Goal: Information Seeking & Learning: Check status

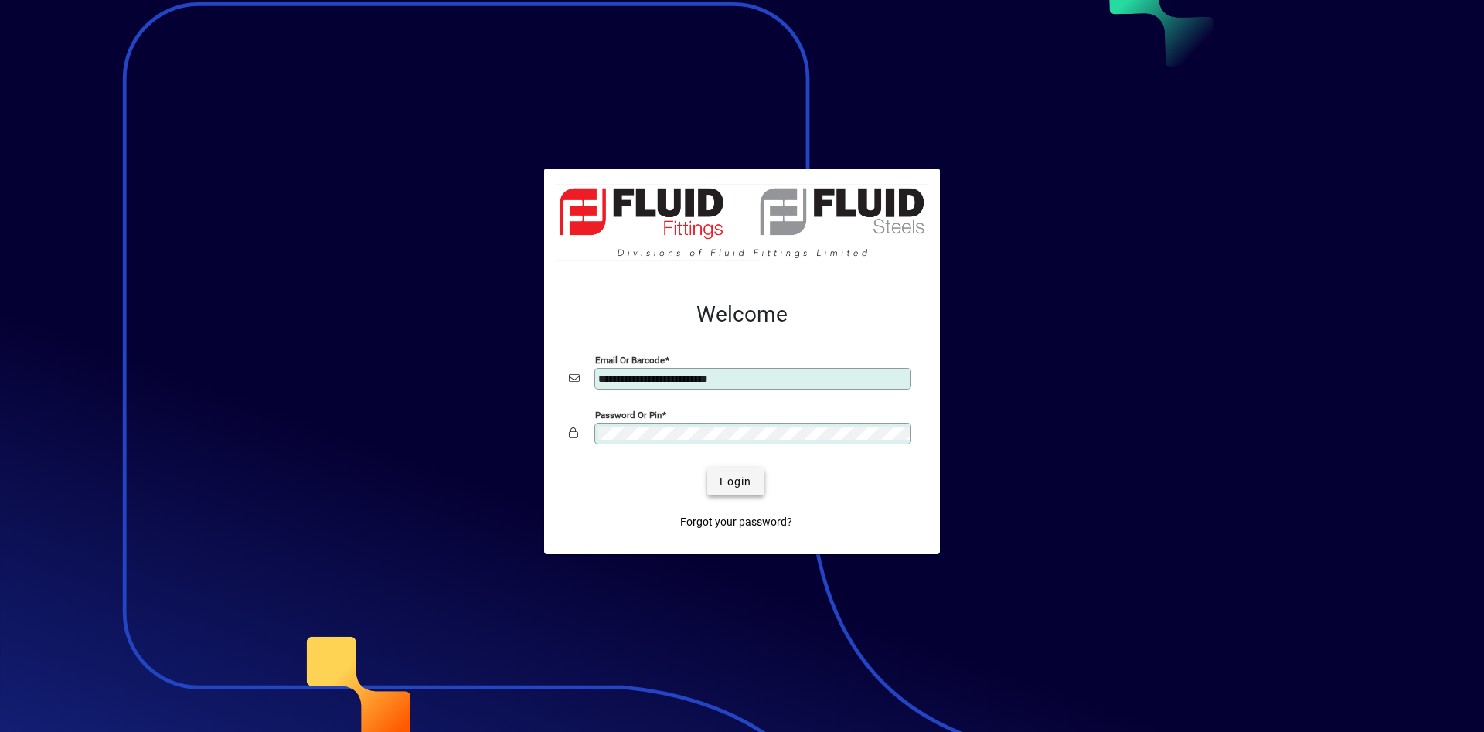
type input "**********"
click at [744, 473] on span "submit" at bounding box center [735, 481] width 56 height 37
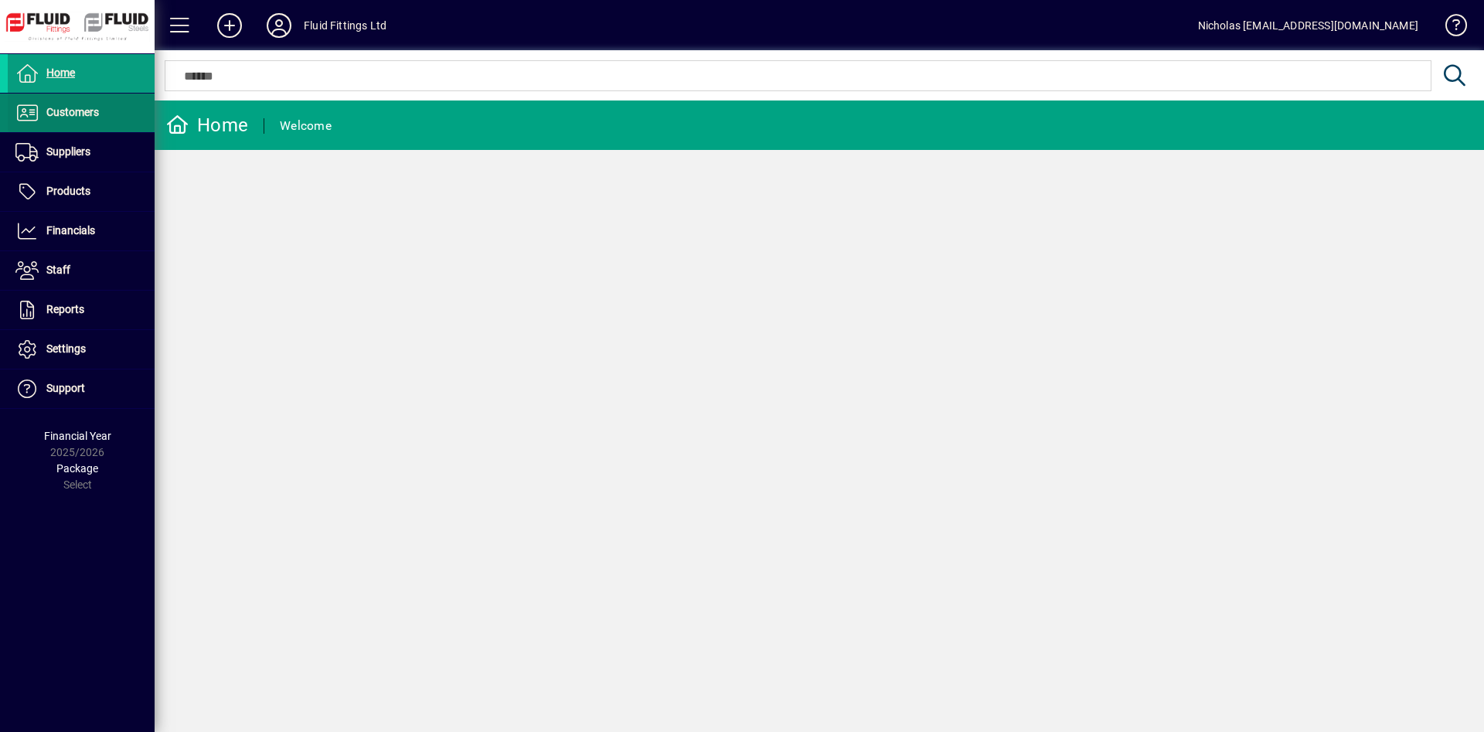
click at [135, 114] on span at bounding box center [81, 112] width 147 height 37
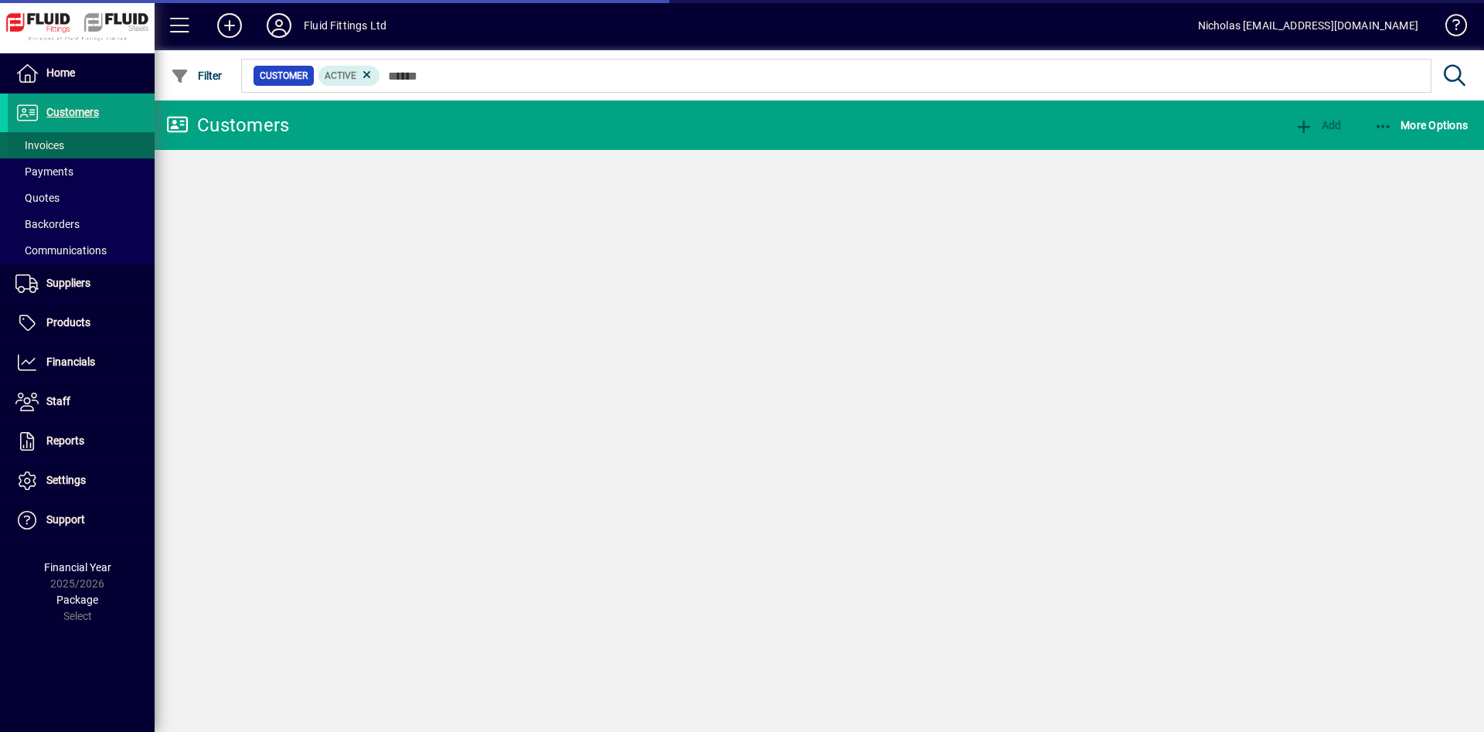
click at [131, 148] on span at bounding box center [81, 145] width 147 height 37
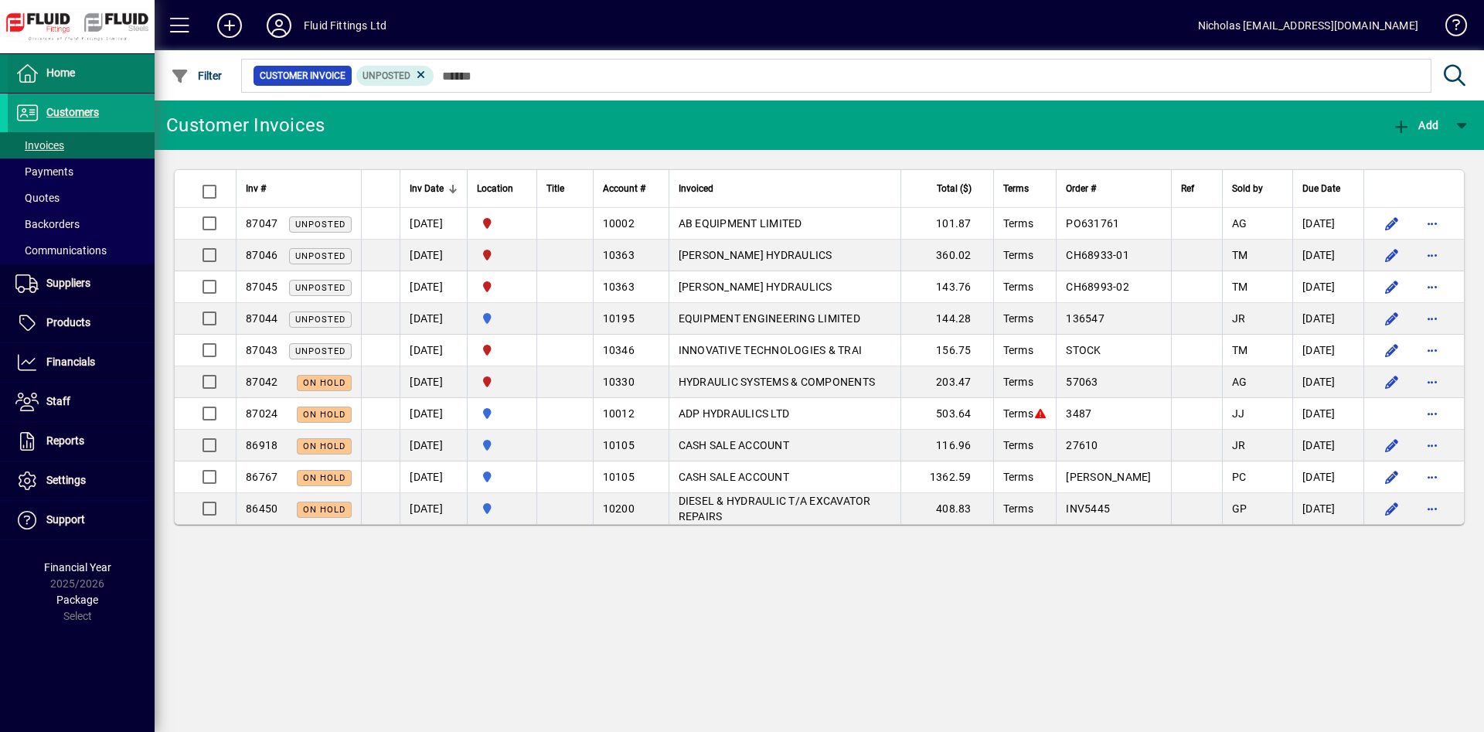
click at [90, 83] on span at bounding box center [81, 73] width 147 height 37
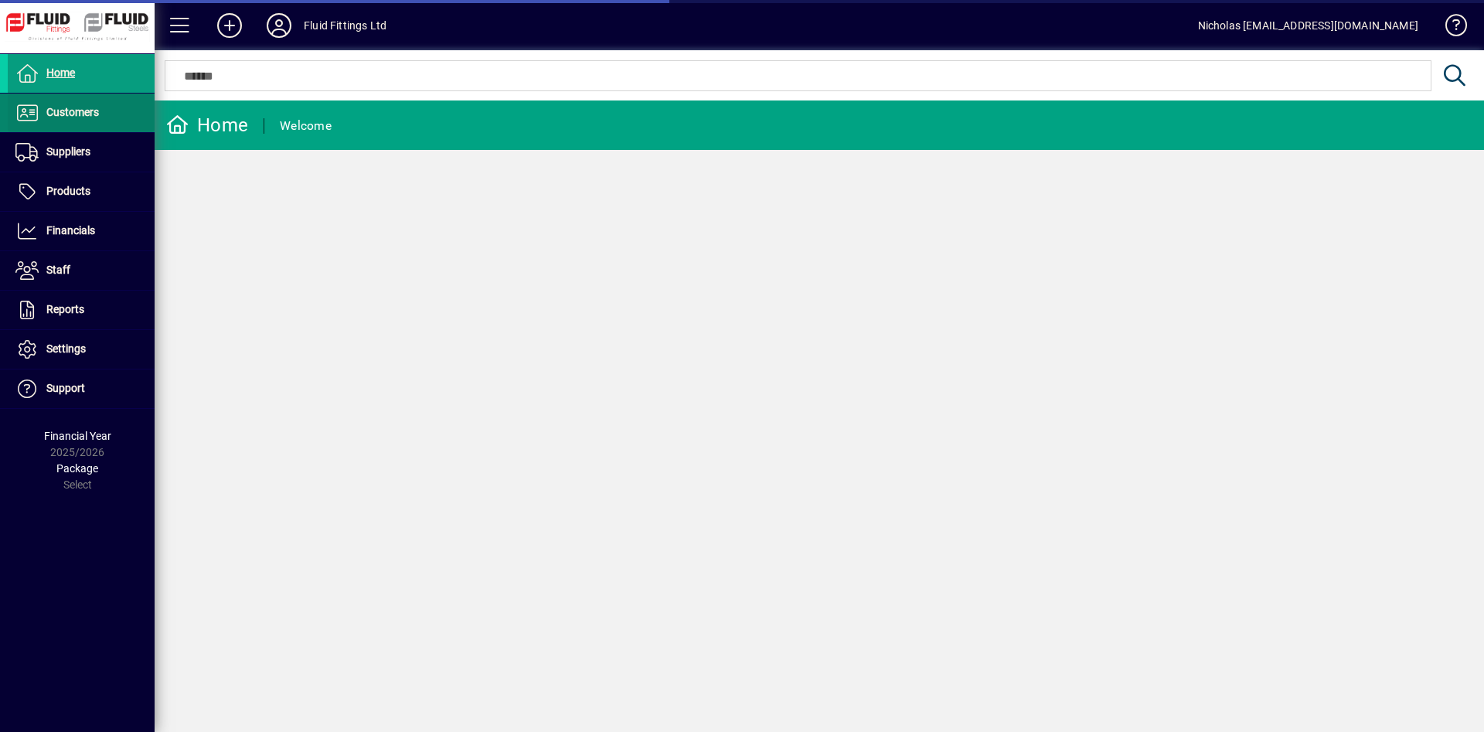
click at [94, 116] on span "Customers" at bounding box center [72, 112] width 53 height 12
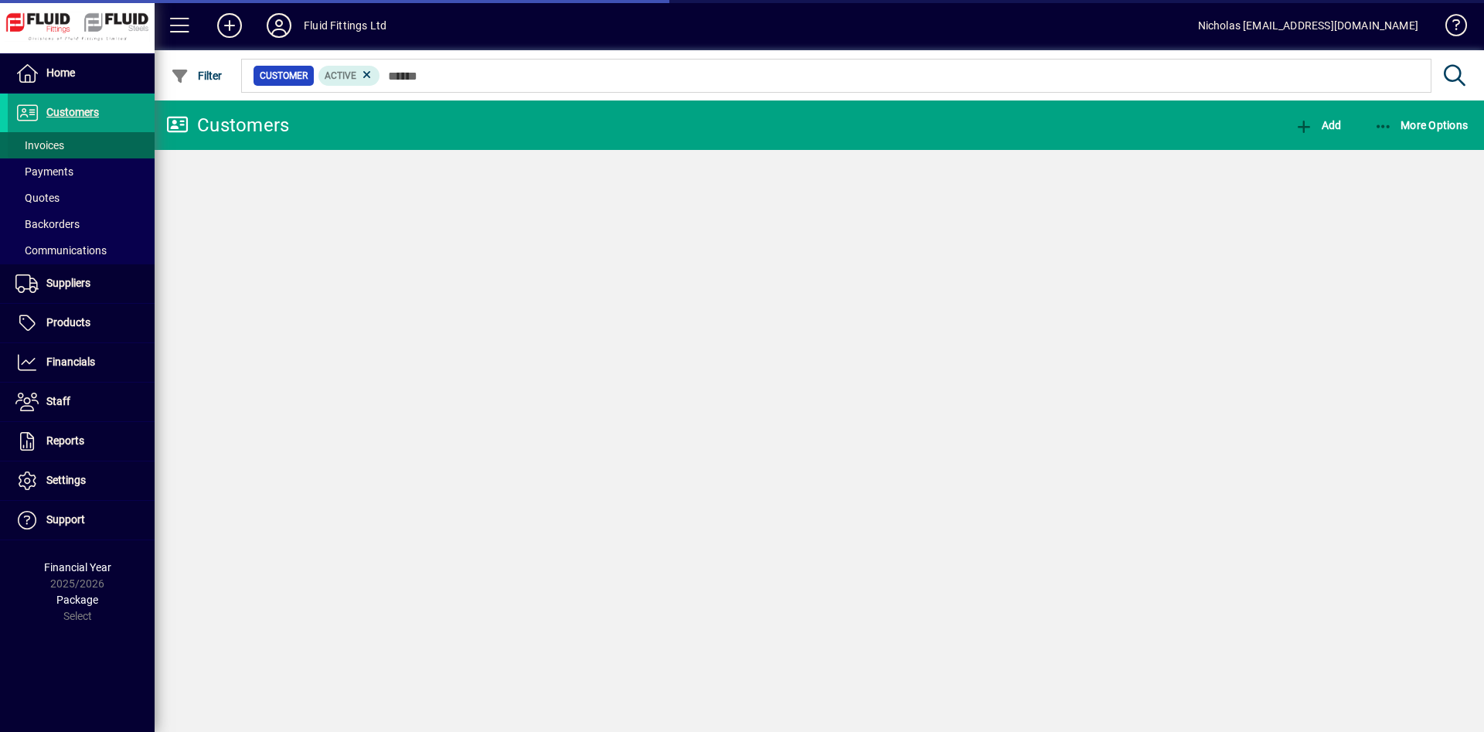
click at [96, 149] on span at bounding box center [81, 145] width 147 height 37
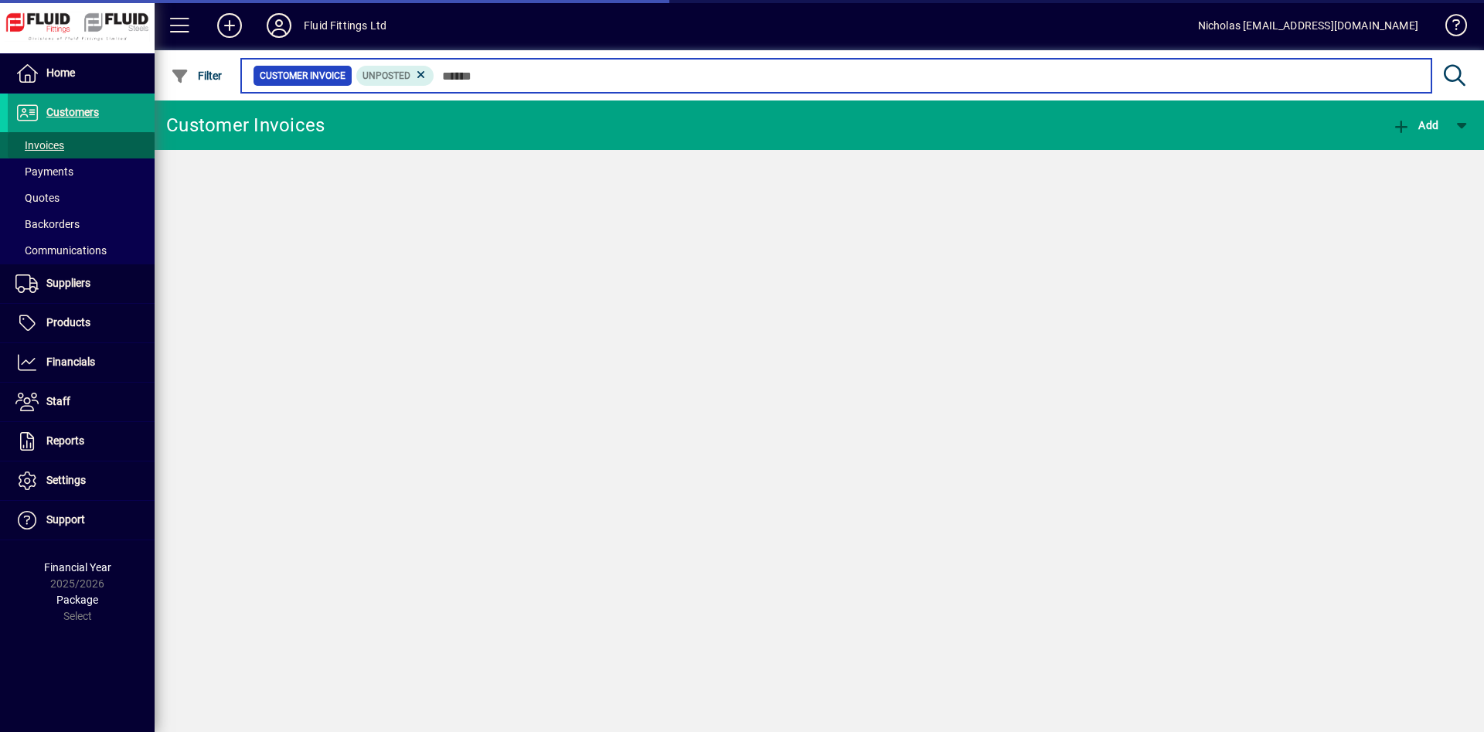
click at [628, 72] on input "text" at bounding box center [926, 76] width 985 height 22
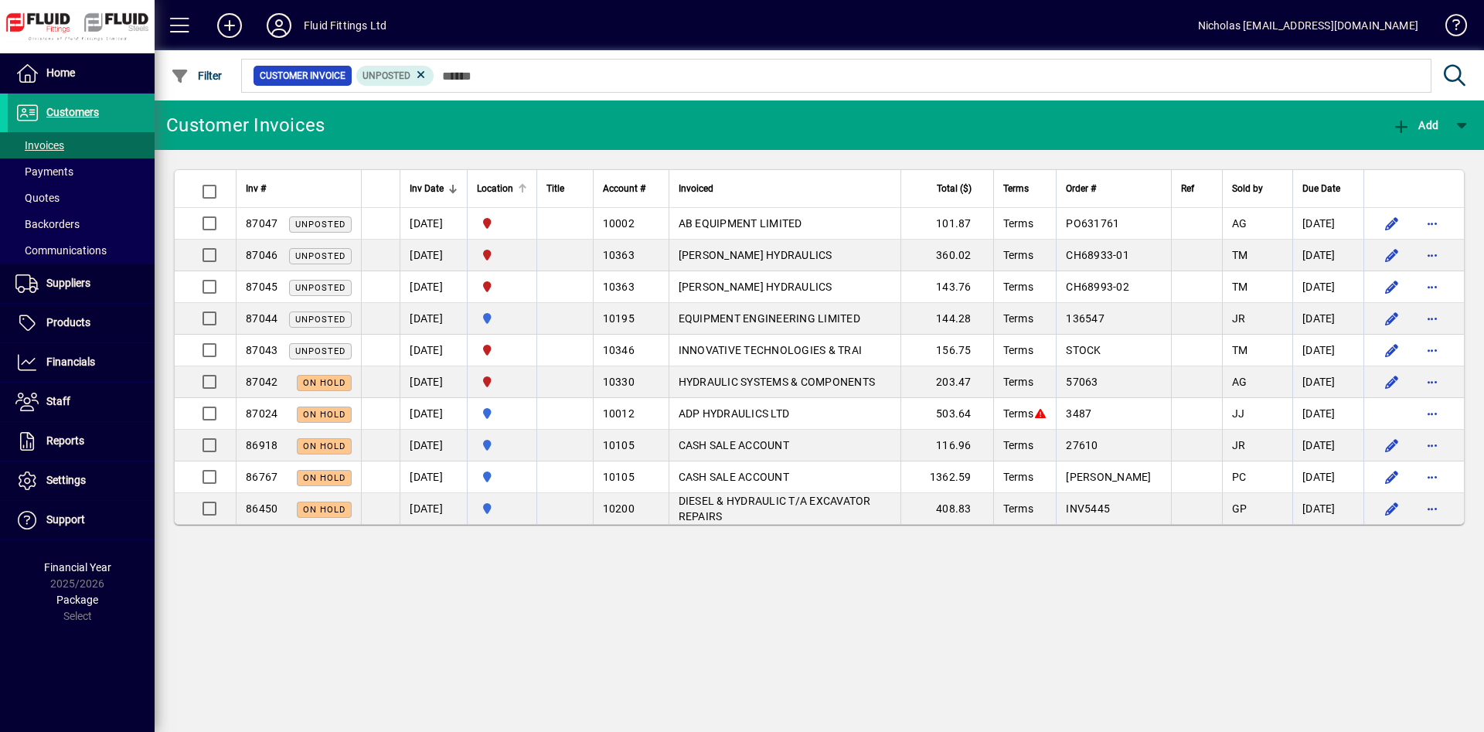
click at [523, 187] on div at bounding box center [521, 186] width 5 height 5
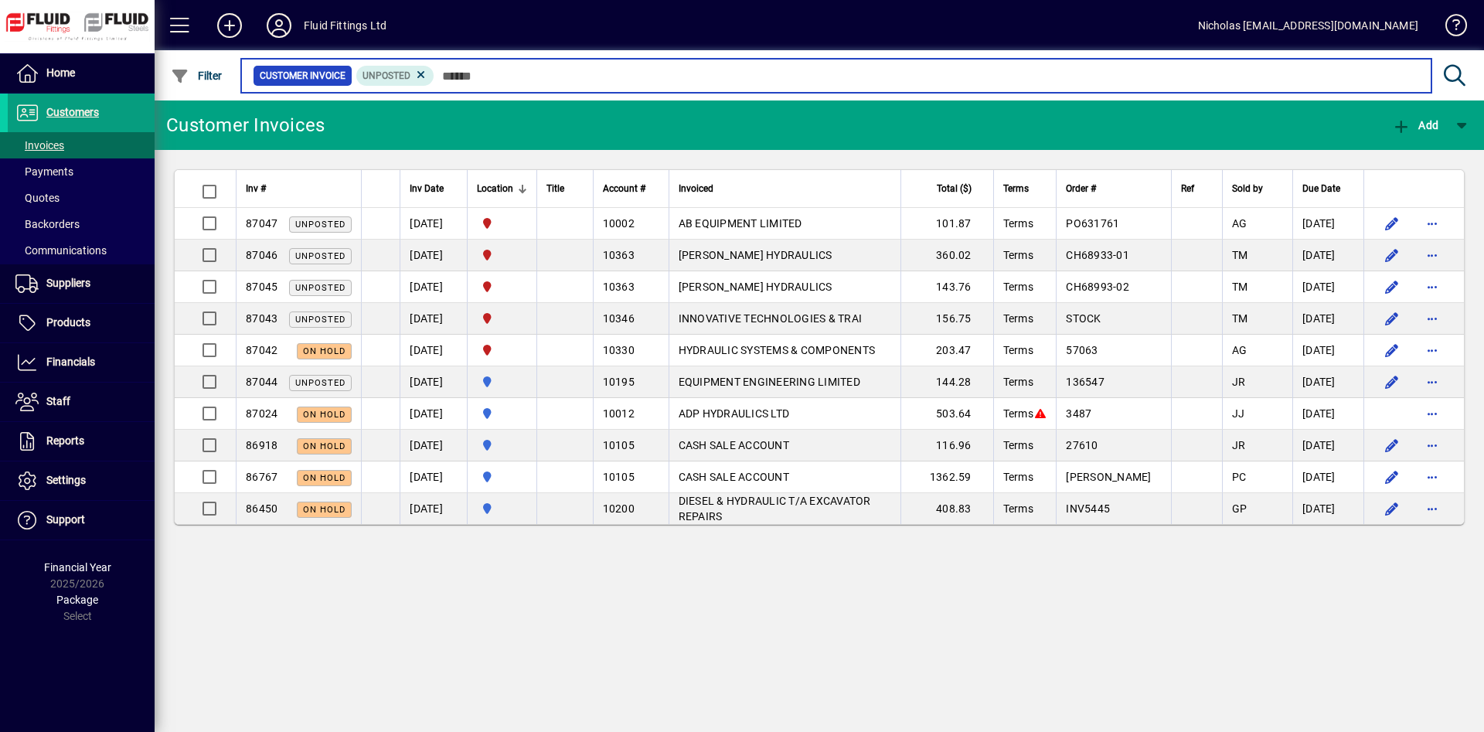
click at [703, 84] on input "text" at bounding box center [926, 76] width 985 height 22
click at [709, 75] on input "text" at bounding box center [926, 76] width 985 height 22
click at [710, 74] on input "text" at bounding box center [926, 76] width 985 height 22
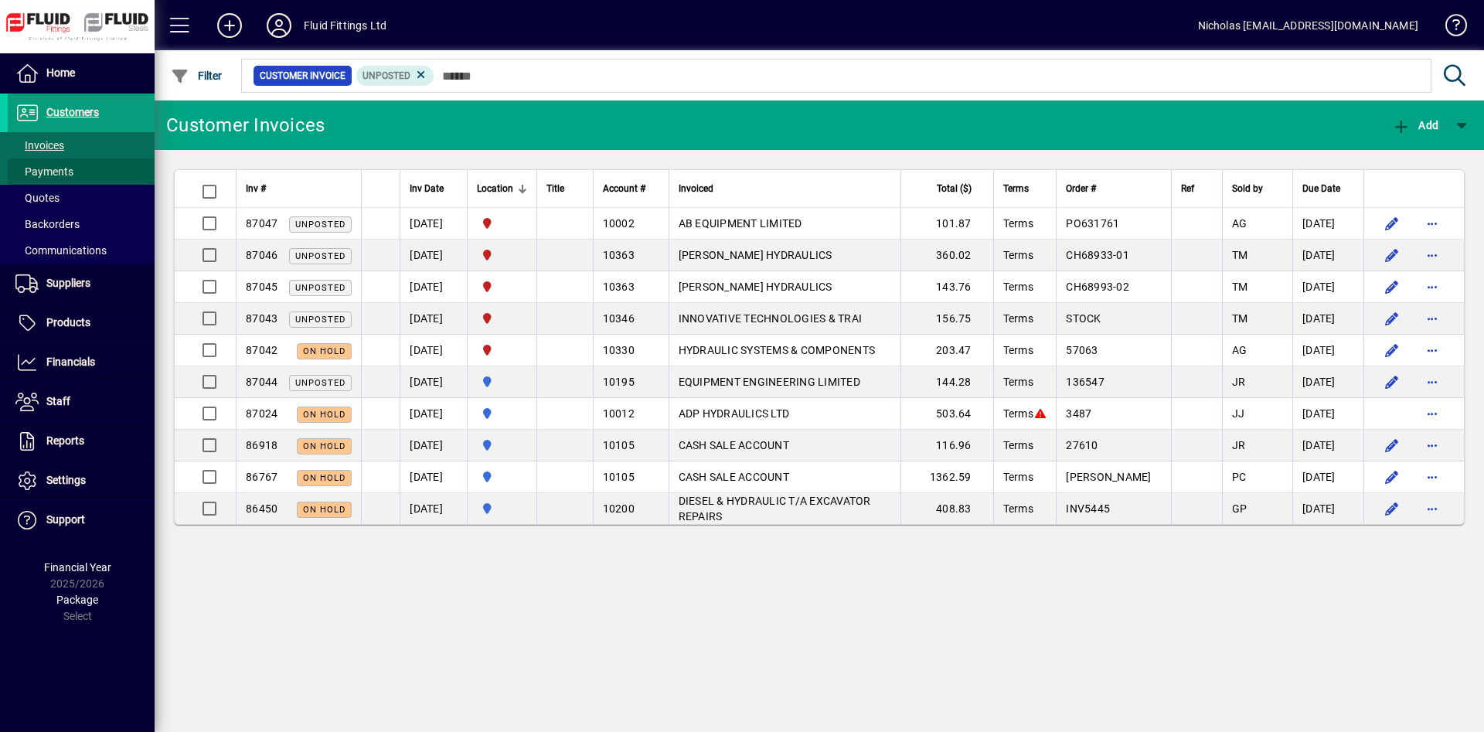
click at [97, 170] on span at bounding box center [81, 171] width 147 height 37
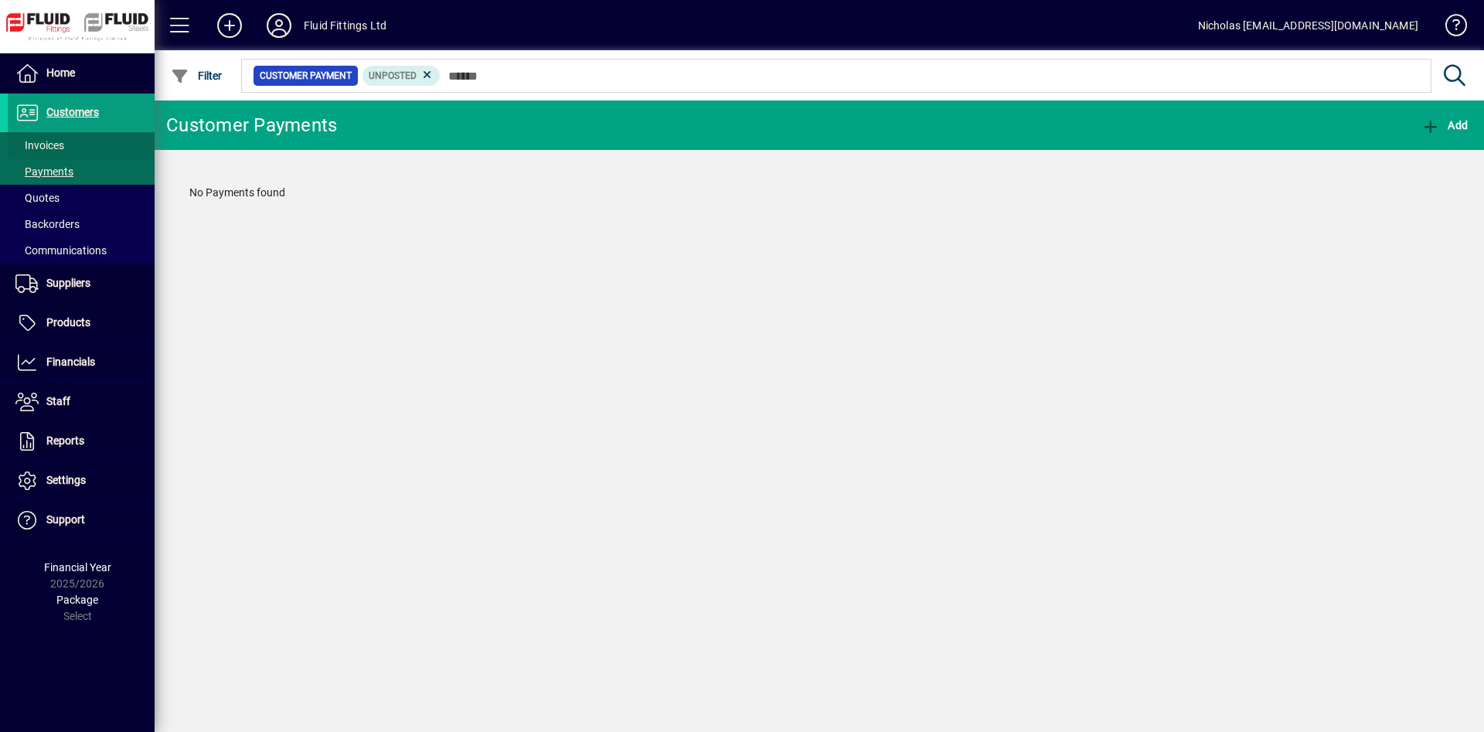
click at [84, 148] on span at bounding box center [81, 145] width 147 height 37
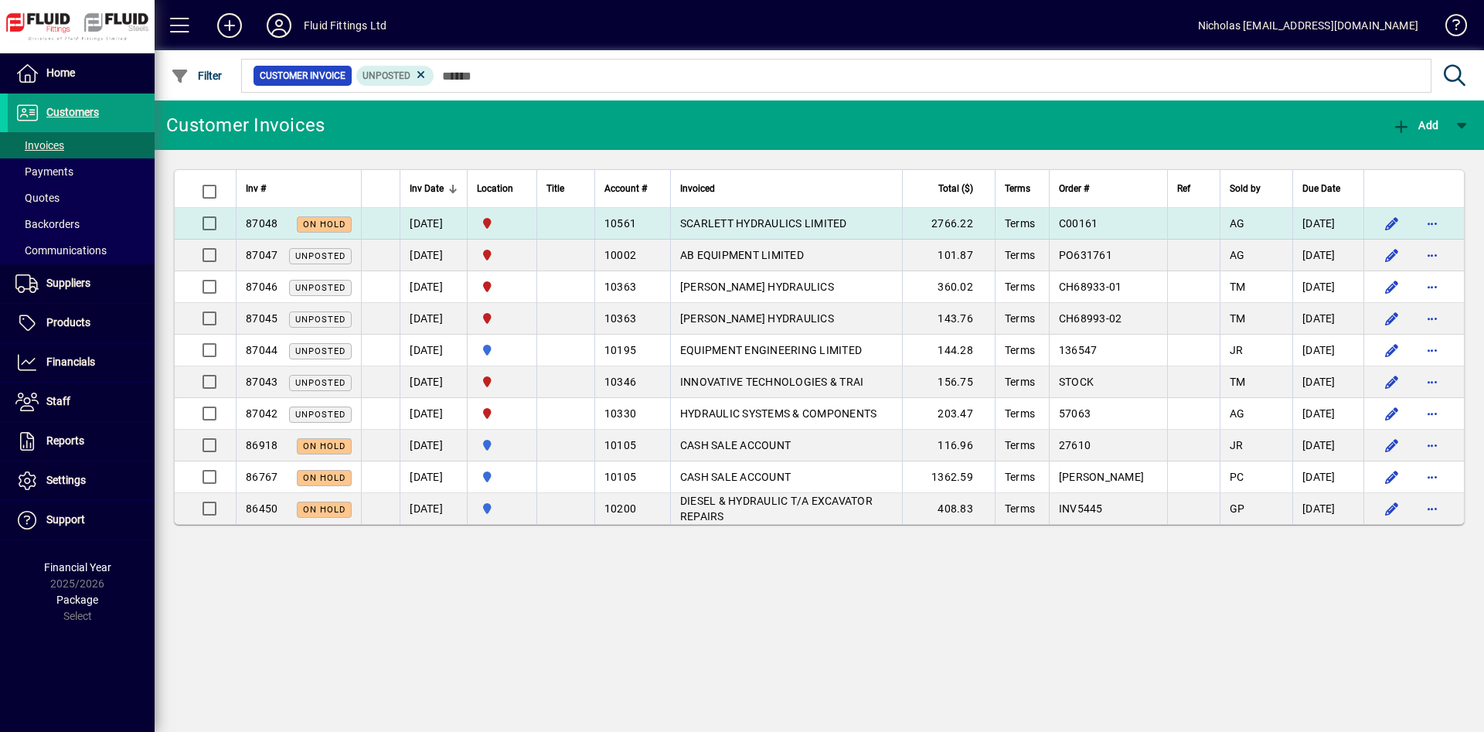
click at [897, 220] on td "SCARLETT HYDRAULICS LIMITED" at bounding box center [786, 224] width 232 height 32
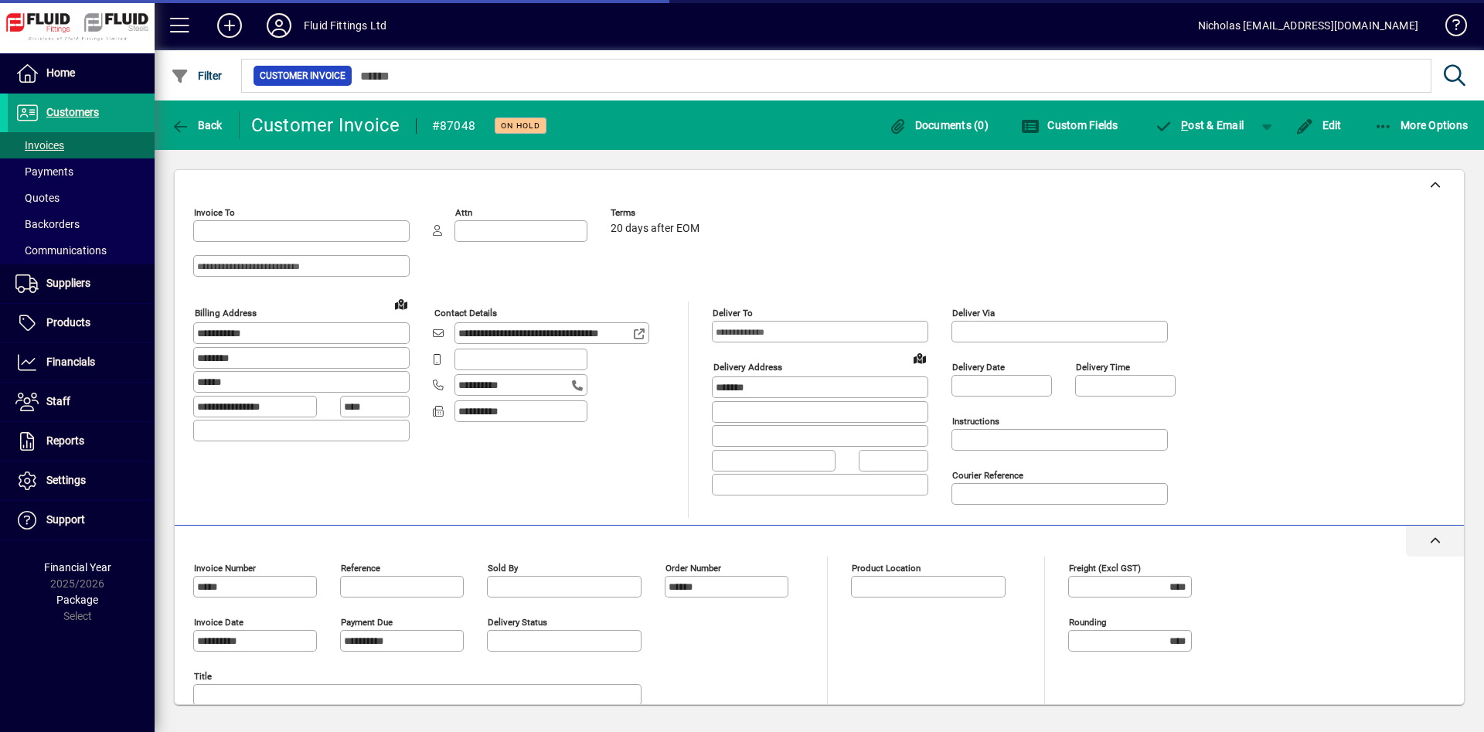
type input "*********"
type input "**********"
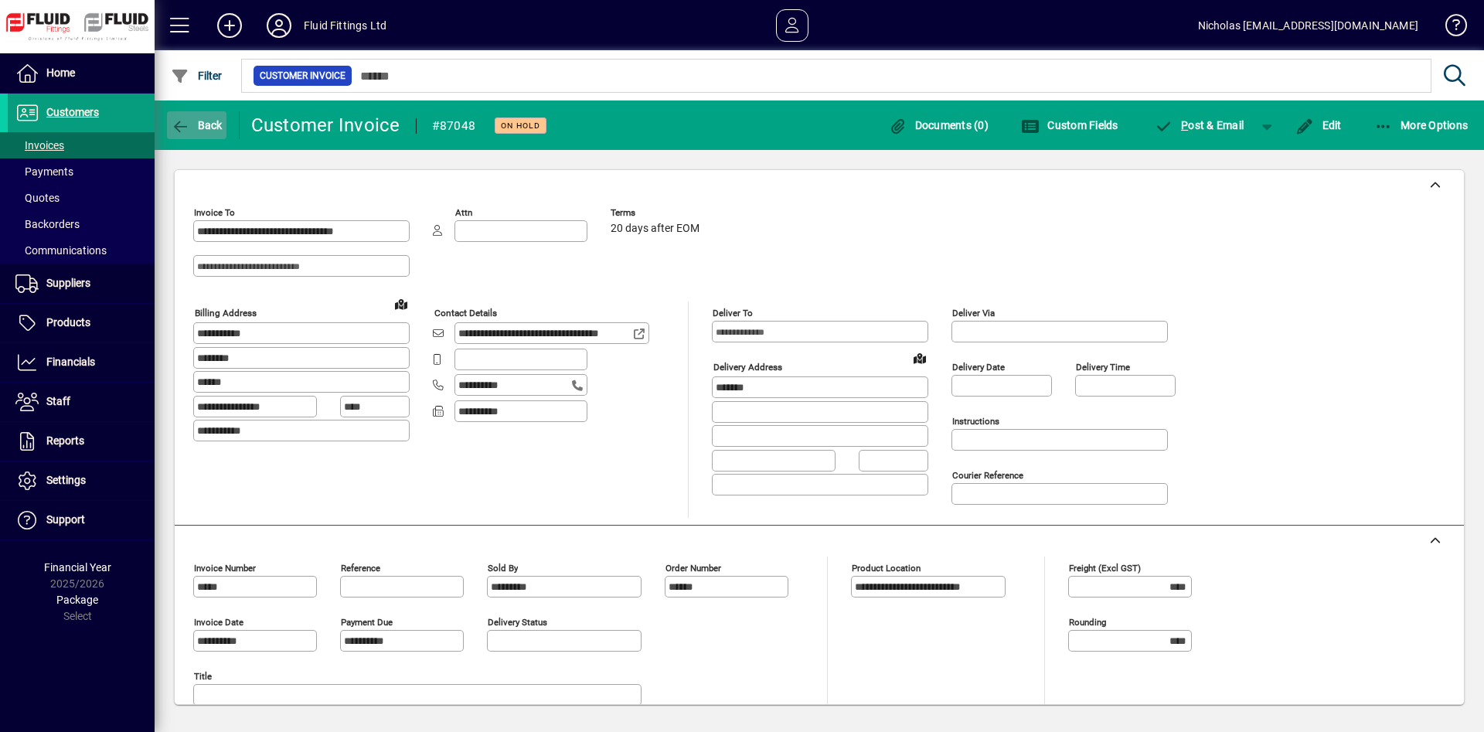
click at [182, 136] on span "button" at bounding box center [197, 125] width 60 height 37
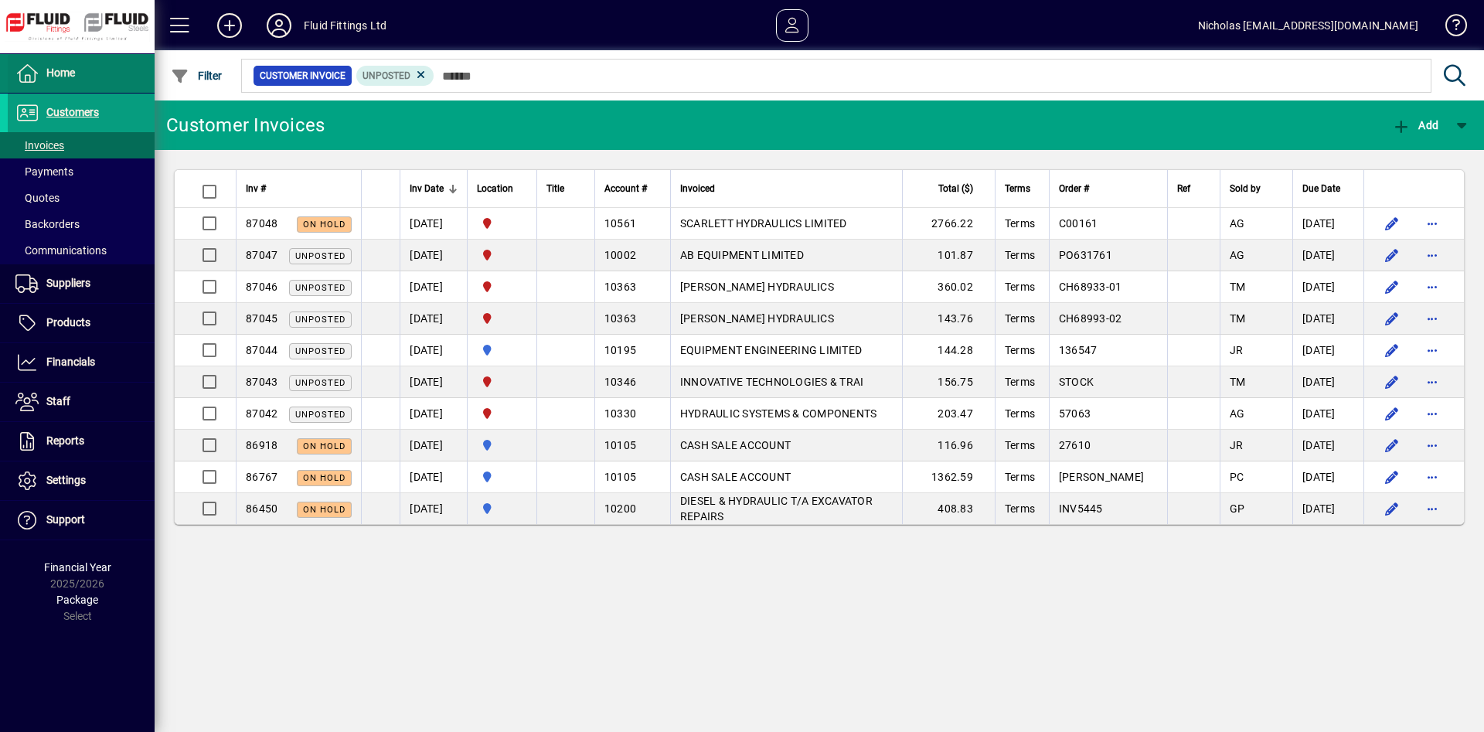
click at [94, 68] on span at bounding box center [81, 73] width 147 height 37
